Goal: Information Seeking & Learning: Learn about a topic

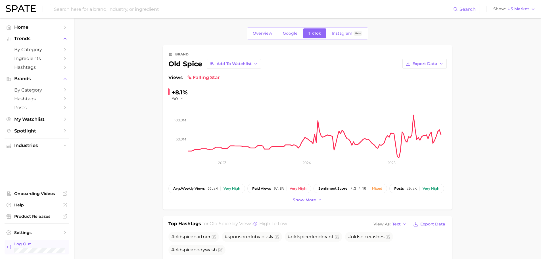
click at [28, 240] on link "Log Out" at bounding box center [37, 247] width 65 height 15
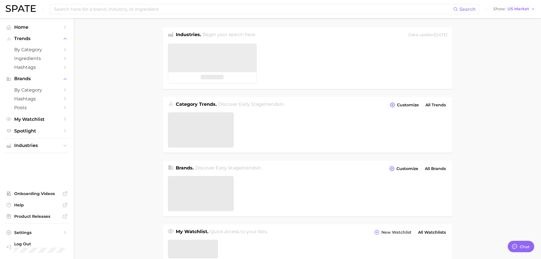
type textarea "x"
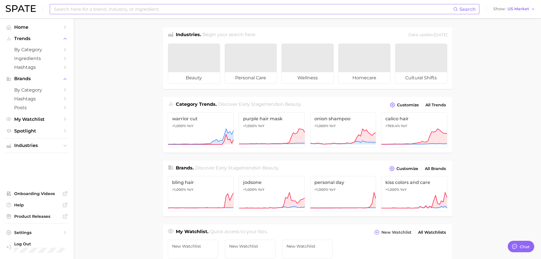
click at [118, 8] on input at bounding box center [253, 9] width 400 height 10
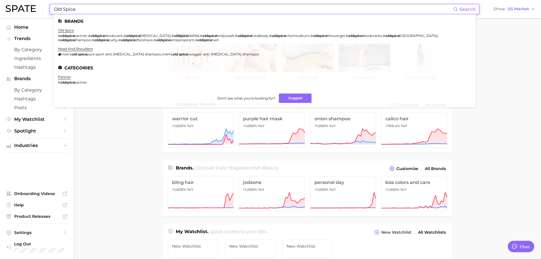
type input "Old Spice"
click at [62, 28] on ul "Brands old spice # oldspice partner , # oldspice deodorant , # oldspice antiper…" at bounding box center [264, 60] width 423 height 93
click at [64, 32] on link "old spice" at bounding box center [66, 30] width 16 height 4
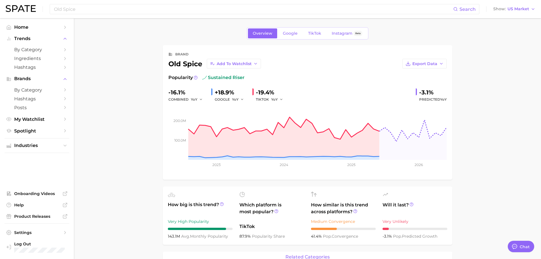
type textarea "x"
click at [315, 33] on span "TikTok" at bounding box center [314, 33] width 13 height 5
